Goal: Information Seeking & Learning: Learn about a topic

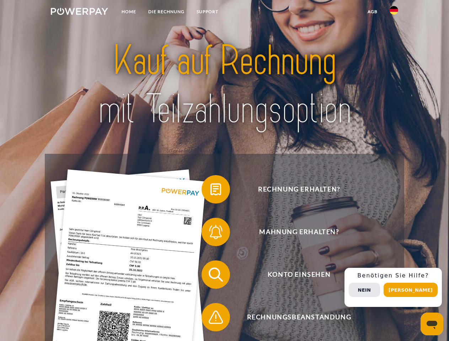
click at [79, 12] on img at bounding box center [79, 11] width 57 height 7
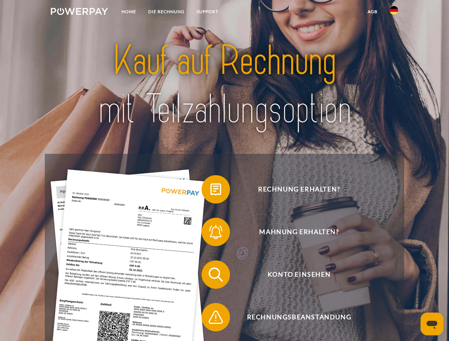
click at [393, 12] on img at bounding box center [393, 10] width 9 height 9
click at [372, 12] on link "agb" at bounding box center [372, 11] width 22 height 13
click at [210, 191] on span at bounding box center [205, 190] width 36 height 36
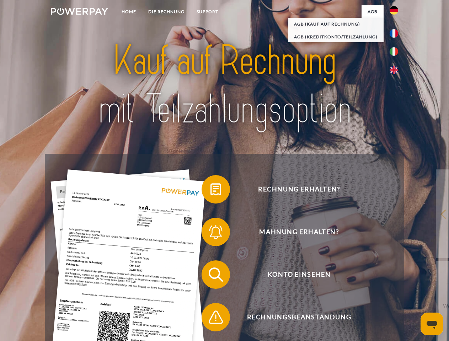
click at [210, 233] on span at bounding box center [205, 232] width 36 height 36
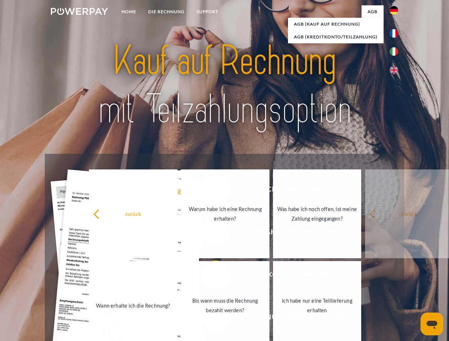
click at [210, 276] on link "Bis wann muss die Rechnung bezahlt werden?" at bounding box center [225, 305] width 88 height 89
click at [210, 319] on span at bounding box center [205, 317] width 36 height 36
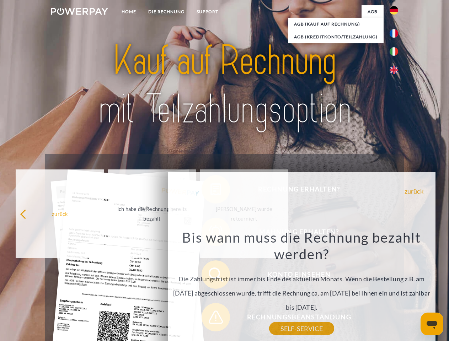
click at [395, 287] on div "Rechnung erhalten? Mahnung erhalten? Konto einsehen" at bounding box center [224, 296] width 359 height 284
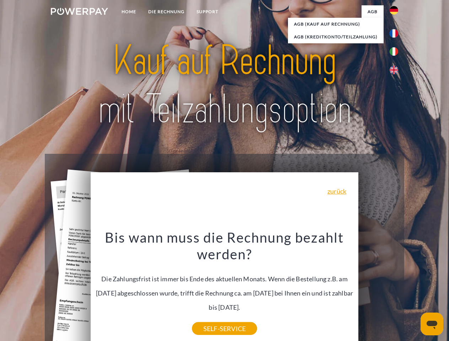
click at [378, 289] on span "Konto einsehen" at bounding box center [299, 274] width 174 height 28
click at [413, 290] on header "Home DIE RECHNUNG SUPPORT" at bounding box center [224, 245] width 449 height 490
